Goal: Feedback & Contribution: Leave review/rating

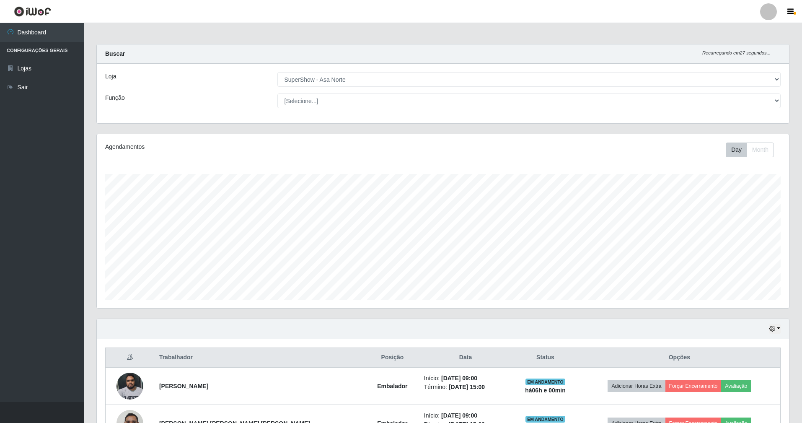
select select "71"
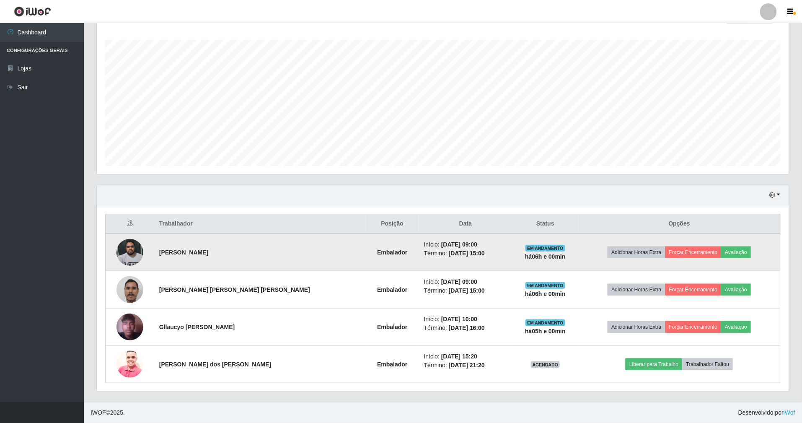
scroll to position [174, 692]
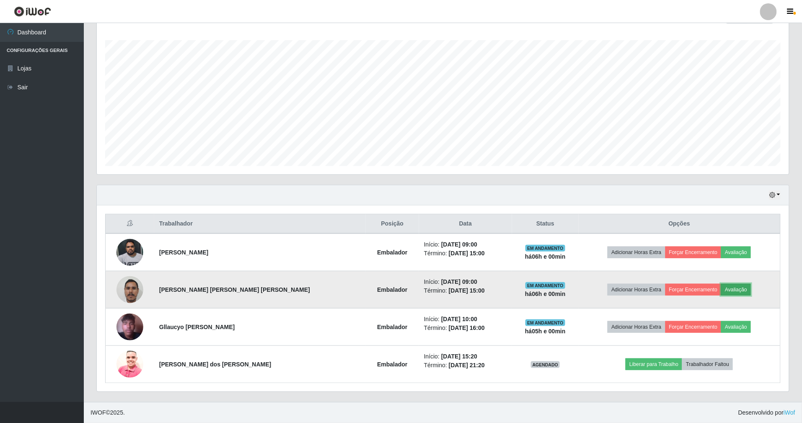
click at [729, 284] on button "Avaliação" at bounding box center [736, 290] width 30 height 12
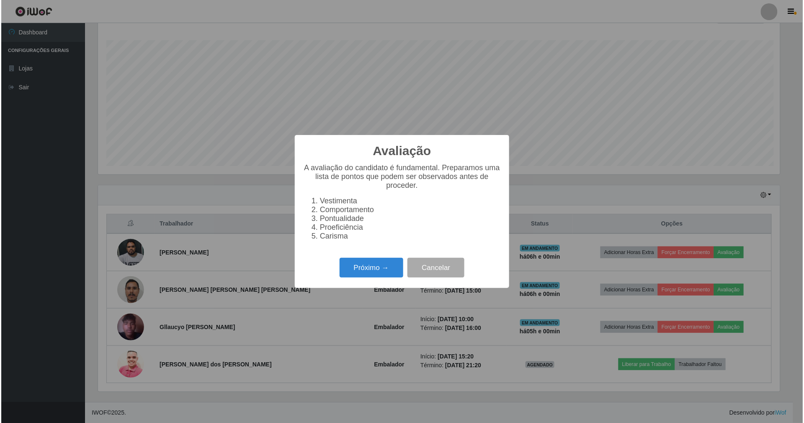
scroll to position [174, 684]
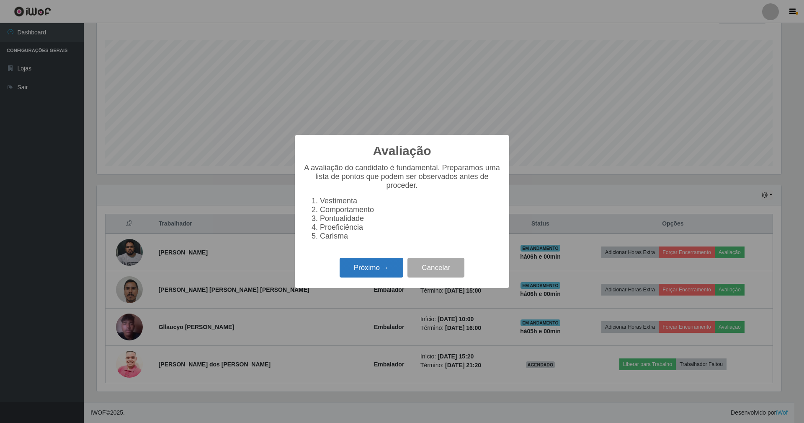
click at [379, 267] on button "Próximo →" at bounding box center [372, 268] width 64 height 20
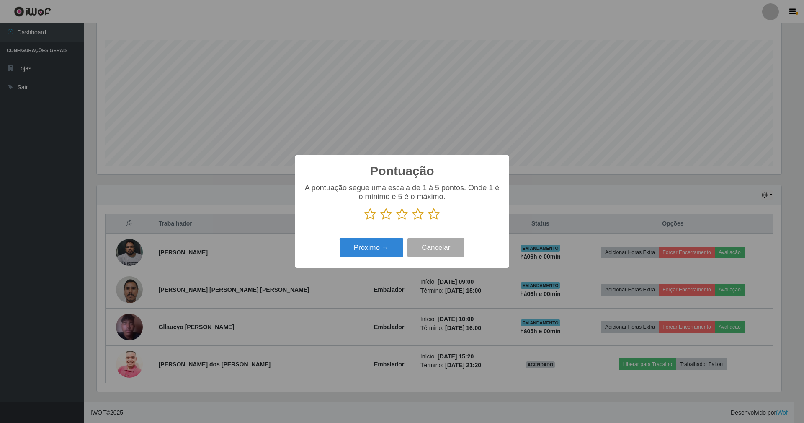
click at [436, 212] on icon at bounding box center [434, 214] width 12 height 13
click at [428, 220] on input "radio" at bounding box center [428, 220] width 0 height 0
click at [381, 242] on button "Próximo →" at bounding box center [372, 247] width 64 height 20
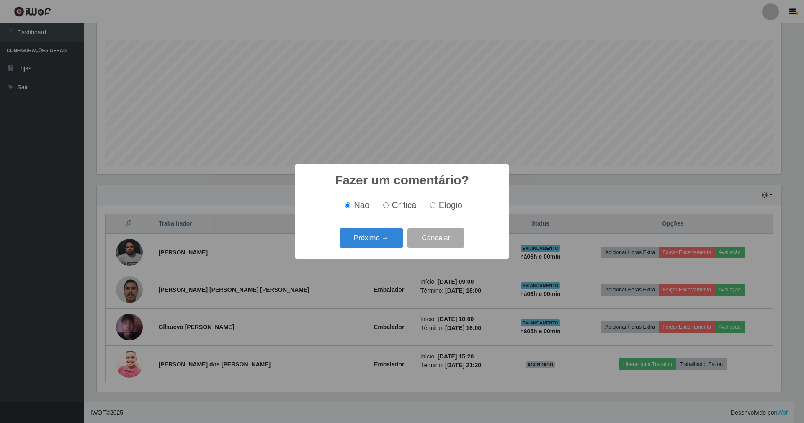
click at [434, 205] on input "Elogio" at bounding box center [432, 204] width 5 height 5
radio input "true"
click at [386, 242] on button "Próximo →" at bounding box center [372, 238] width 64 height 20
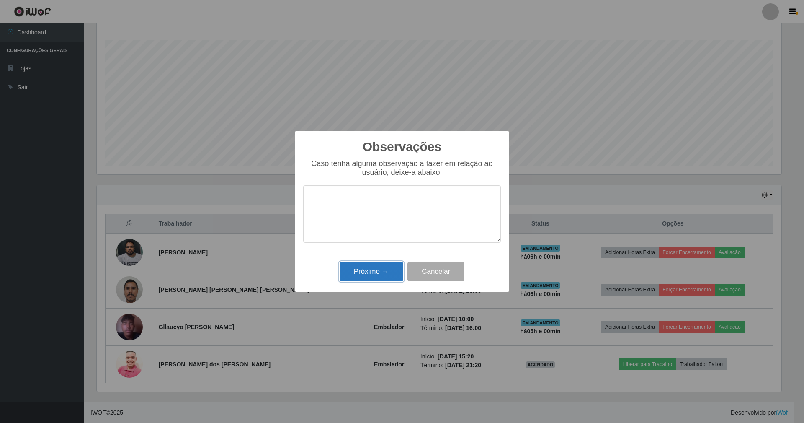
click at [387, 268] on button "Próximo →" at bounding box center [372, 272] width 64 height 20
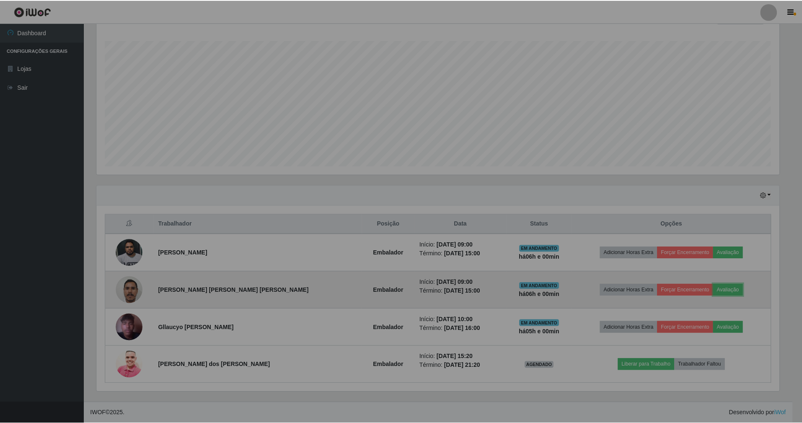
scroll to position [174, 692]
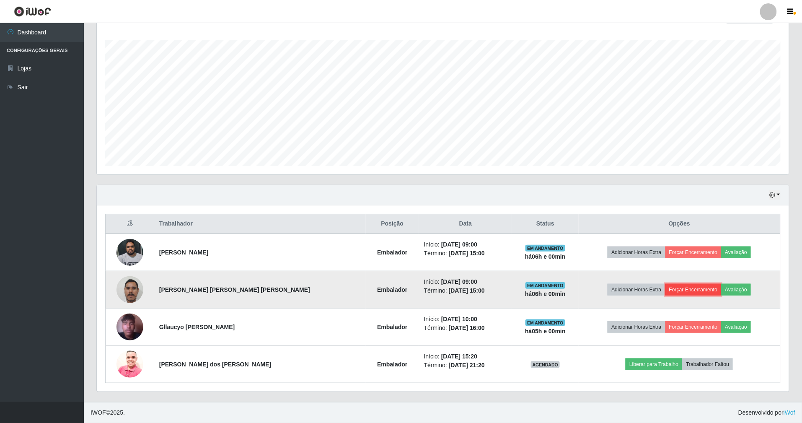
click at [692, 287] on button "Forçar Encerramento" at bounding box center [693, 290] width 56 height 12
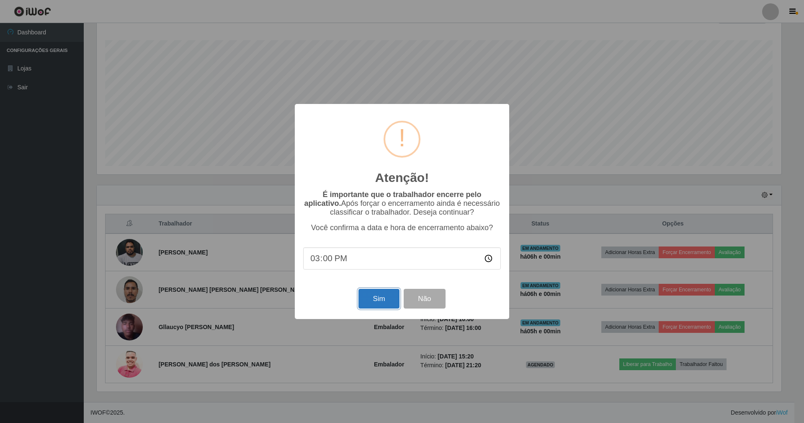
click at [386, 302] on button "Sim" at bounding box center [379, 299] width 41 height 20
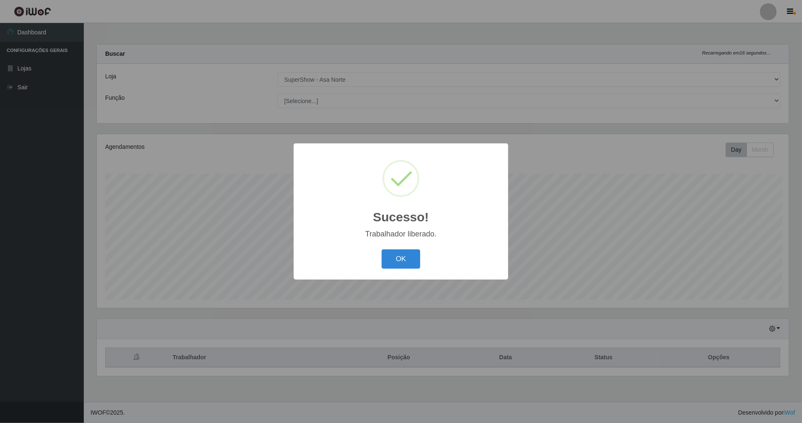
scroll to position [174, 694]
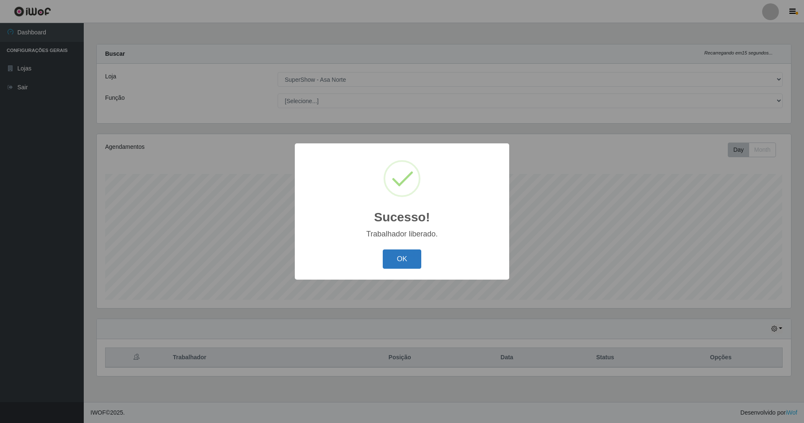
click at [406, 255] on button "OK" at bounding box center [402, 259] width 39 height 20
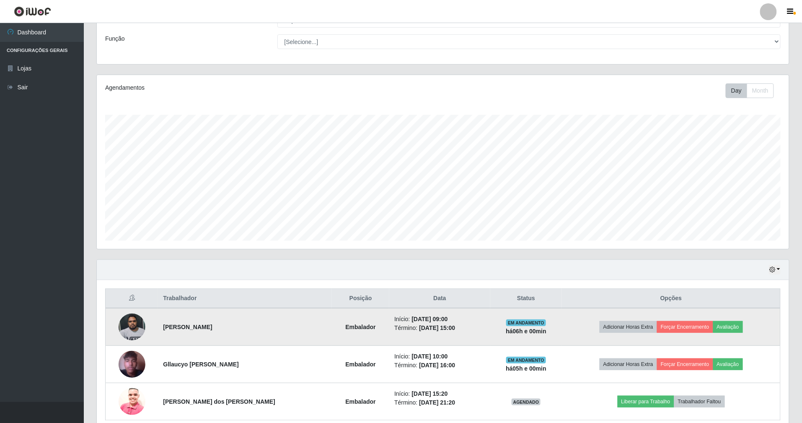
scroll to position [98, 0]
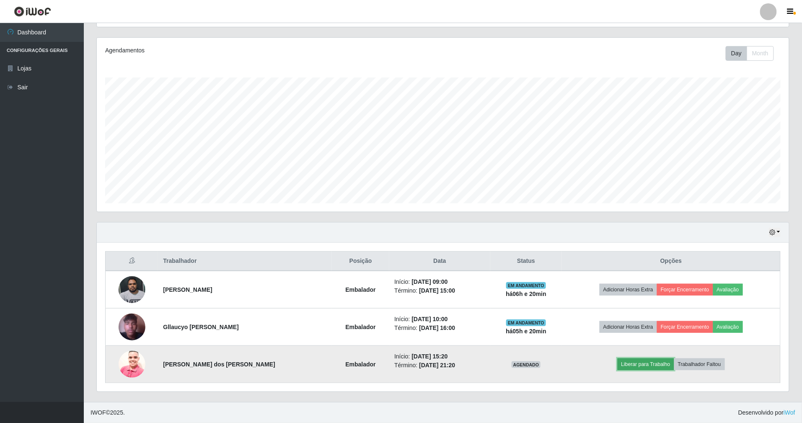
click at [651, 363] on button "Liberar para Trabalho" at bounding box center [645, 364] width 57 height 12
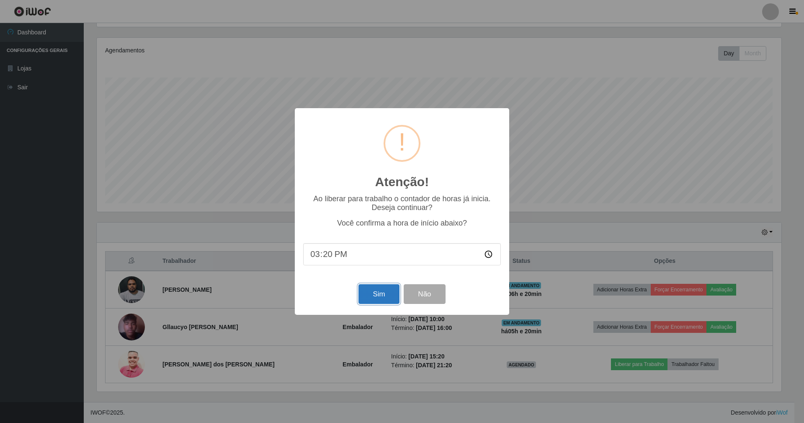
click at [372, 294] on button "Sim" at bounding box center [379, 294] width 41 height 20
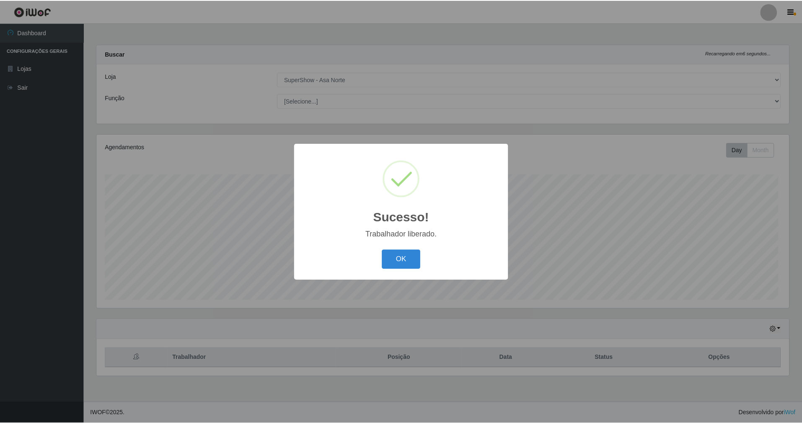
scroll to position [174, 694]
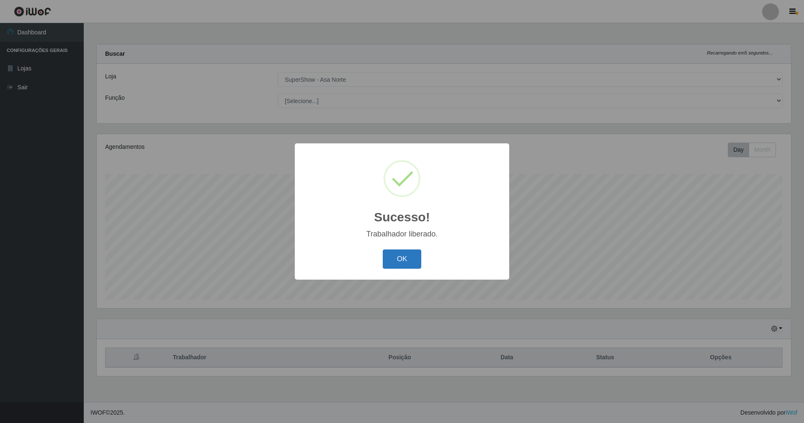
click at [402, 251] on button "OK" at bounding box center [402, 259] width 39 height 20
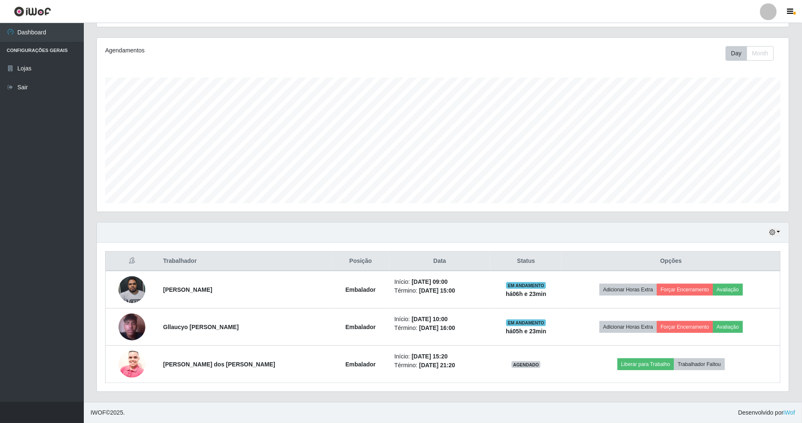
scroll to position [98, 0]
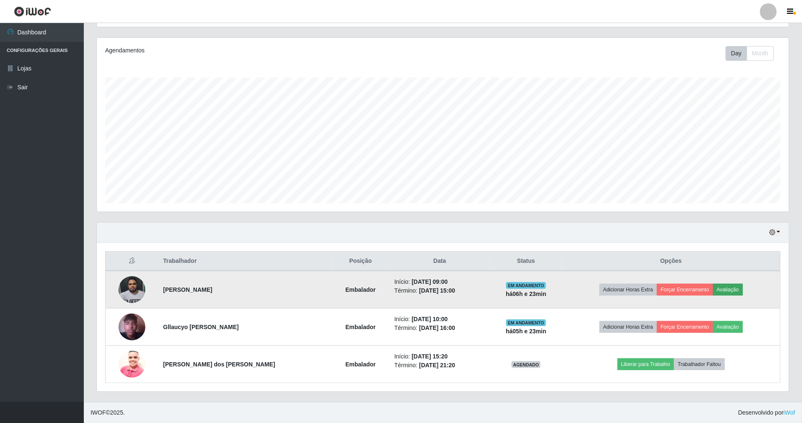
drag, startPoint x: 733, startPoint y: 281, endPoint x: 730, endPoint y: 287, distance: 6.4
click at [730, 287] on td "Adicionar Horas Extra Forçar Encerramento Avaliação" at bounding box center [671, 290] width 218 height 38
click at [730, 288] on button "Avaliação" at bounding box center [728, 290] width 30 height 12
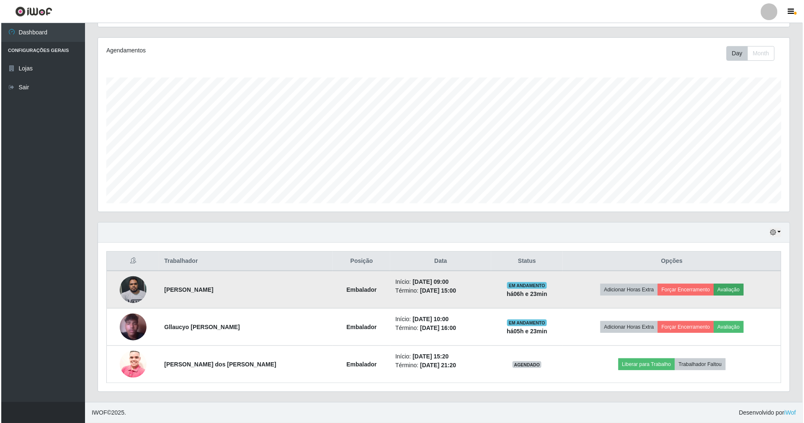
scroll to position [174, 684]
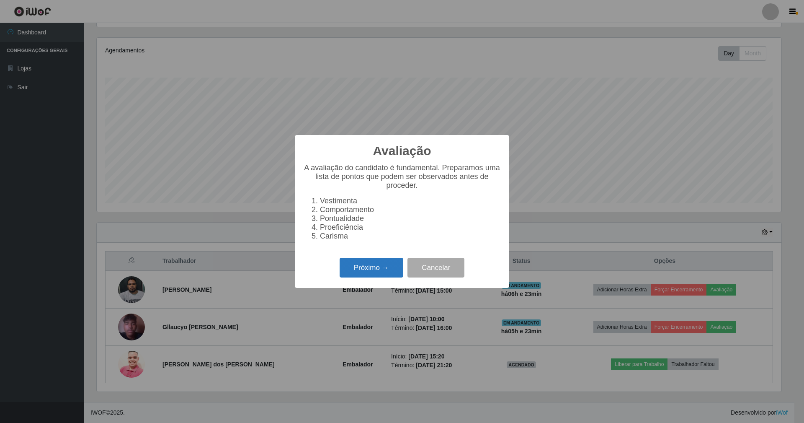
click at [391, 275] on button "Próximo →" at bounding box center [372, 268] width 64 height 20
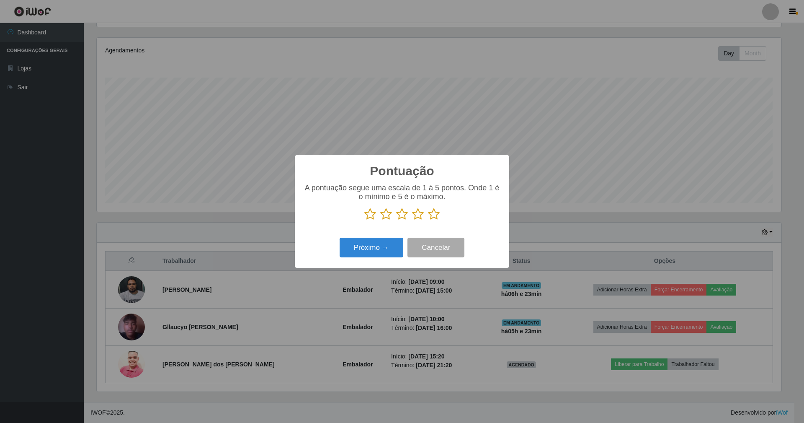
click at [436, 214] on icon at bounding box center [434, 214] width 12 height 13
click at [428, 220] on input "radio" at bounding box center [428, 220] width 0 height 0
click at [371, 252] on button "Próximo →" at bounding box center [372, 247] width 64 height 20
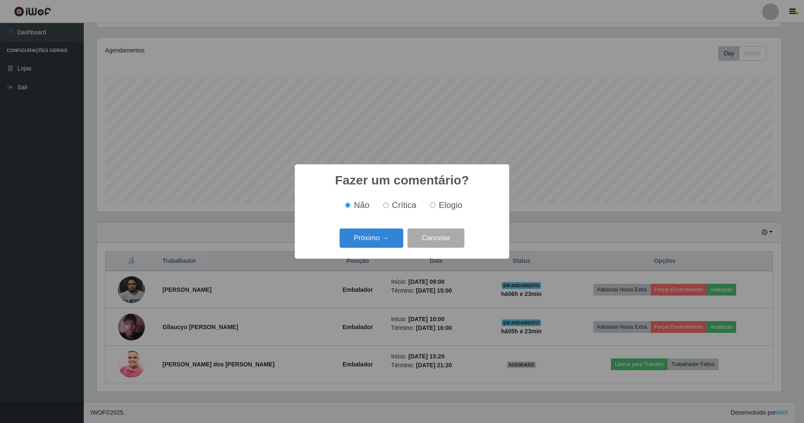
click at [432, 205] on input "Elogio" at bounding box center [432, 204] width 5 height 5
radio input "true"
click at [370, 240] on button "Próximo →" at bounding box center [372, 238] width 64 height 20
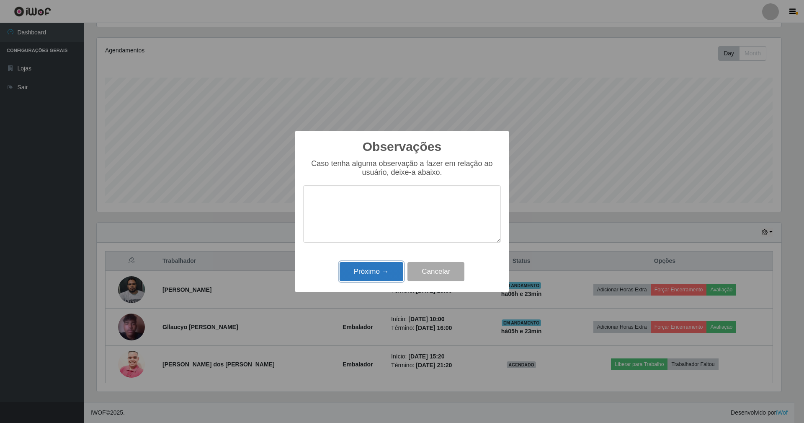
click at [354, 263] on button "Próximo →" at bounding box center [372, 272] width 64 height 20
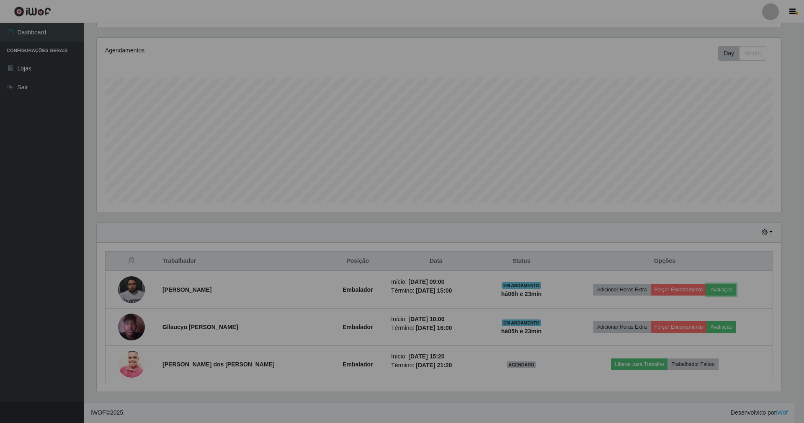
scroll to position [174, 692]
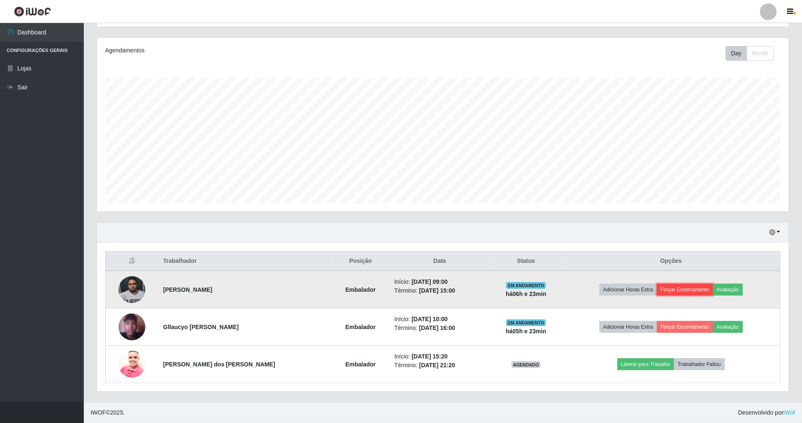
click at [679, 286] on button "Forçar Encerramento" at bounding box center [685, 290] width 56 height 12
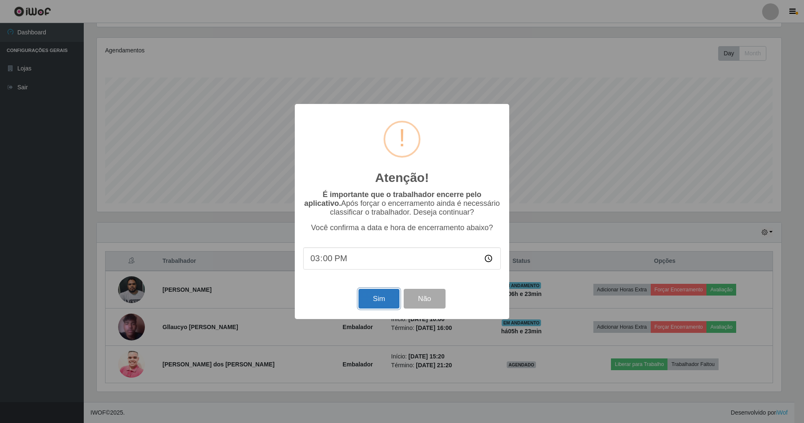
click at [382, 305] on button "Sim" at bounding box center [379, 299] width 41 height 20
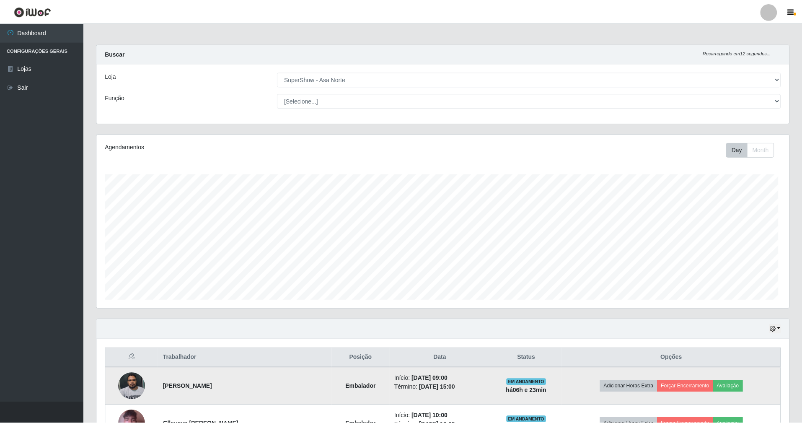
scroll to position [174, 694]
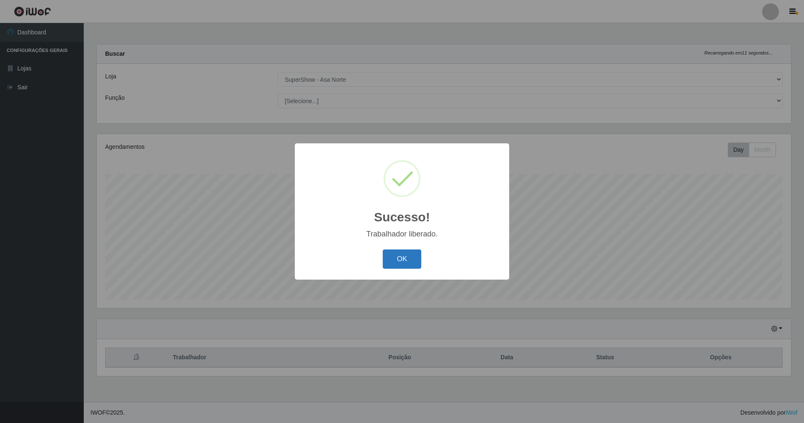
click at [408, 257] on button "OK" at bounding box center [402, 259] width 39 height 20
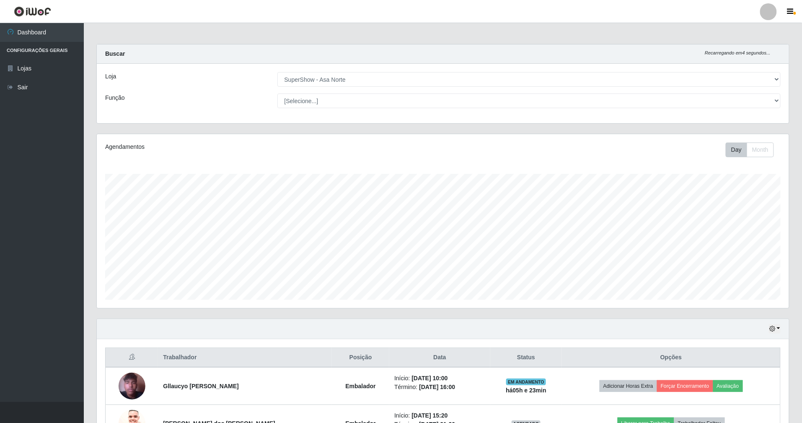
scroll to position [418674, 418156]
